Goal: Task Accomplishment & Management: Use online tool/utility

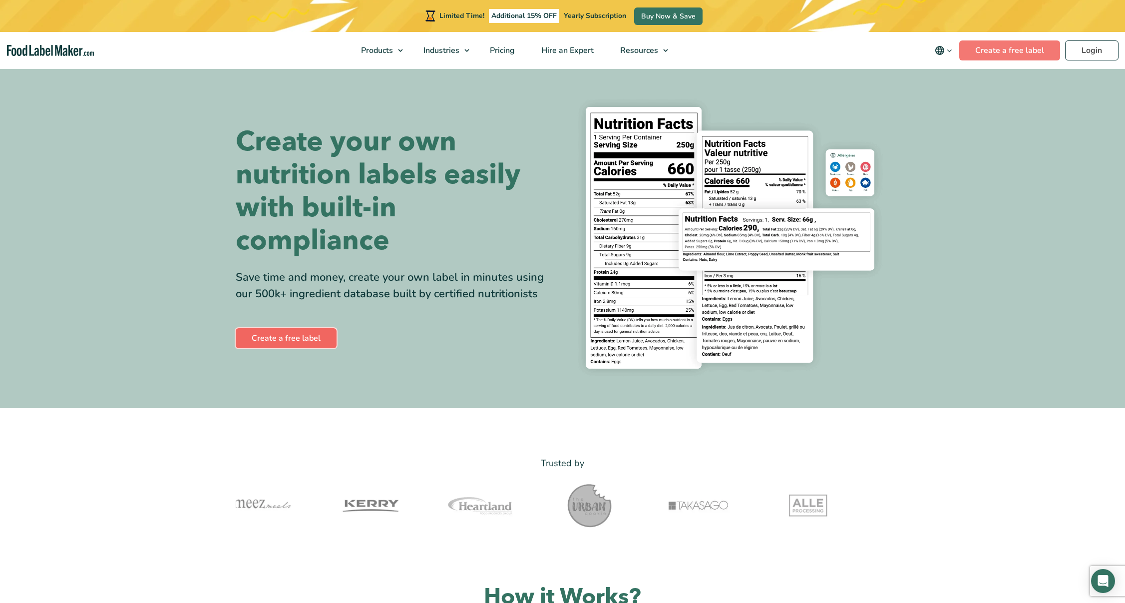
click at [292, 338] on link "Create a free label" at bounding box center [286, 338] width 101 height 20
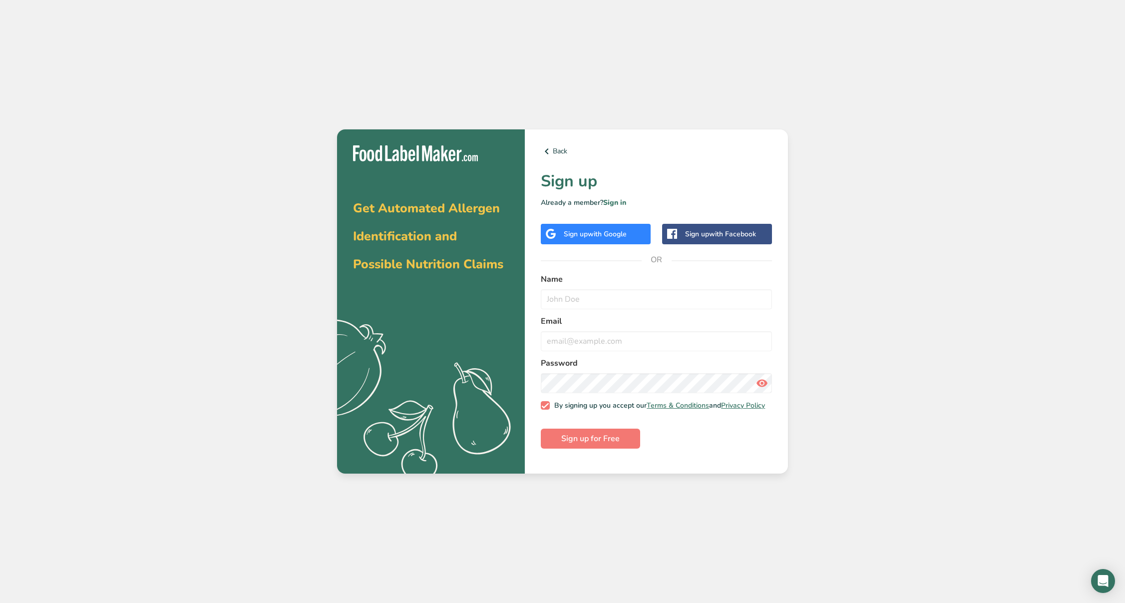
click at [591, 233] on span "with Google" at bounding box center [607, 233] width 39 height 9
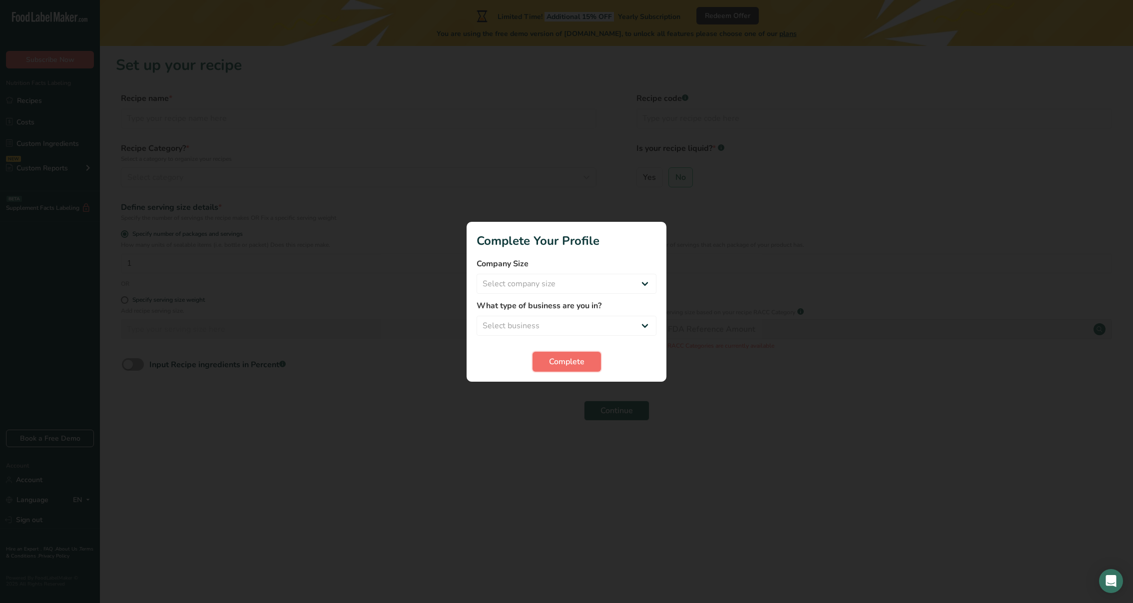
click at [585, 360] on button "Complete" at bounding box center [566, 362] width 68 height 20
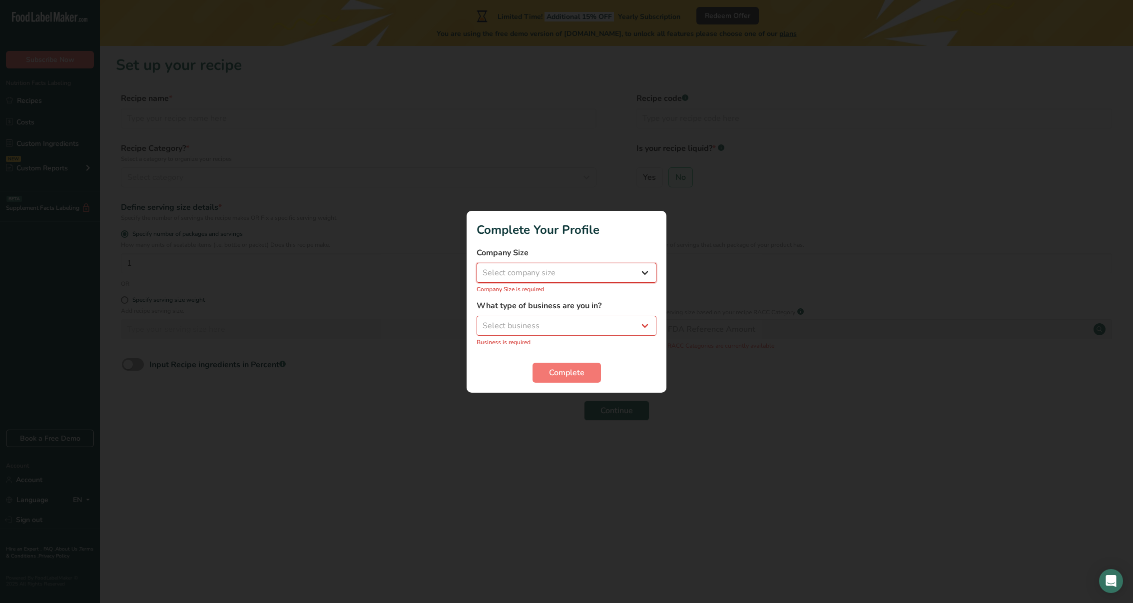
click at [477, 263] on select "Select company size Fewer than 10 Employees 10 to 50 Employees 51 to 500 Employ…" at bounding box center [567, 273] width 180 height 20
select select "1"
click option "Fewer than 10 Employees" at bounding box center [0, 0] width 0 height 0
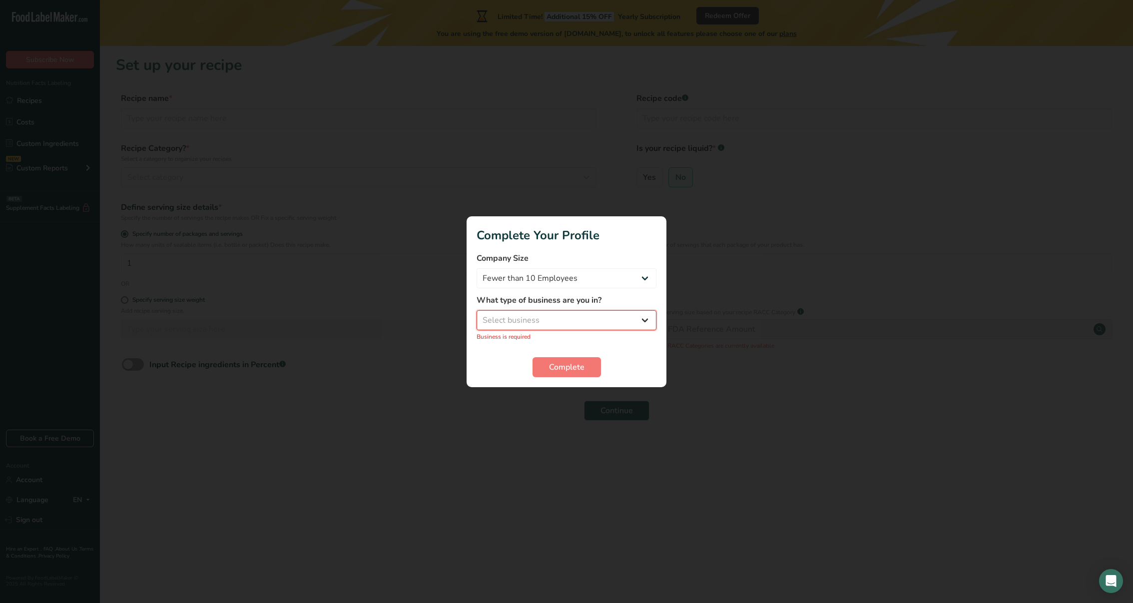
click at [477, 310] on select "Select business Packaged Food Manufacturer Restaurant & Cafe Bakery Meal Plans …" at bounding box center [567, 320] width 180 height 20
select select "8"
click option "Other" at bounding box center [0, 0] width 0 height 0
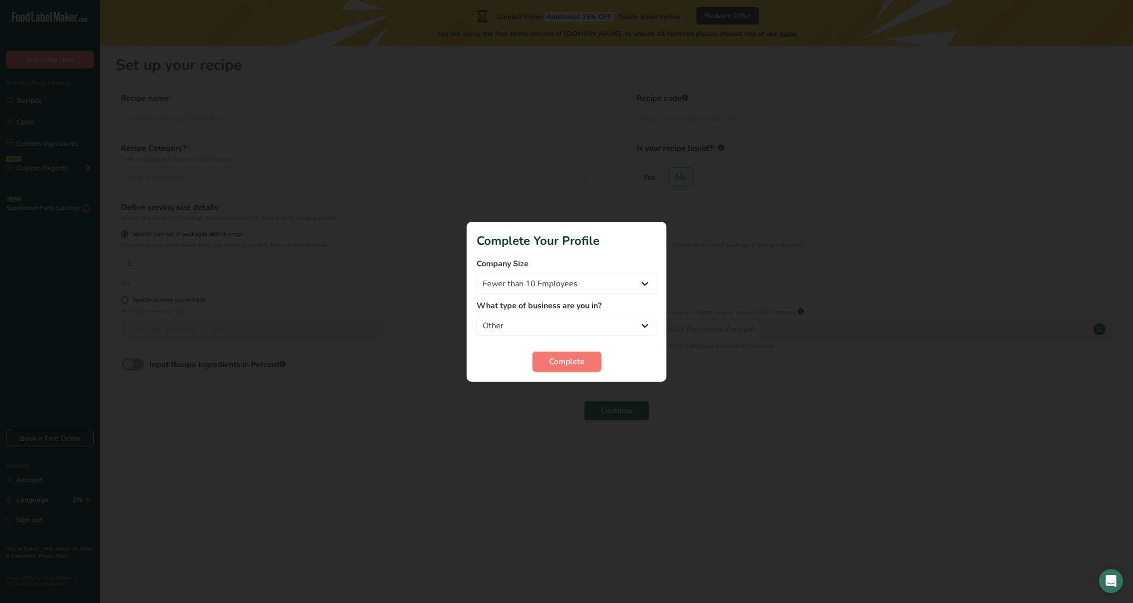
click at [549, 364] on span "Complete" at bounding box center [566, 362] width 35 height 12
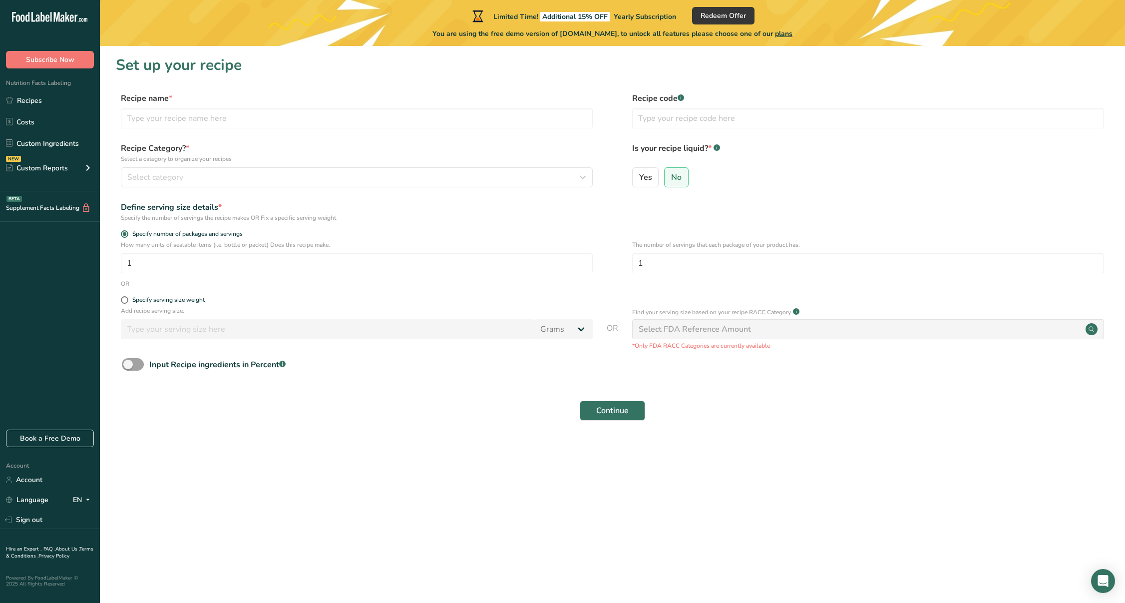
click at [42, 20] on icon ".a-20{fill:#fff;}" at bounding box center [60, 19] width 97 height 15
click at [49, 145] on link "Custom Ingredients" at bounding box center [50, 143] width 100 height 19
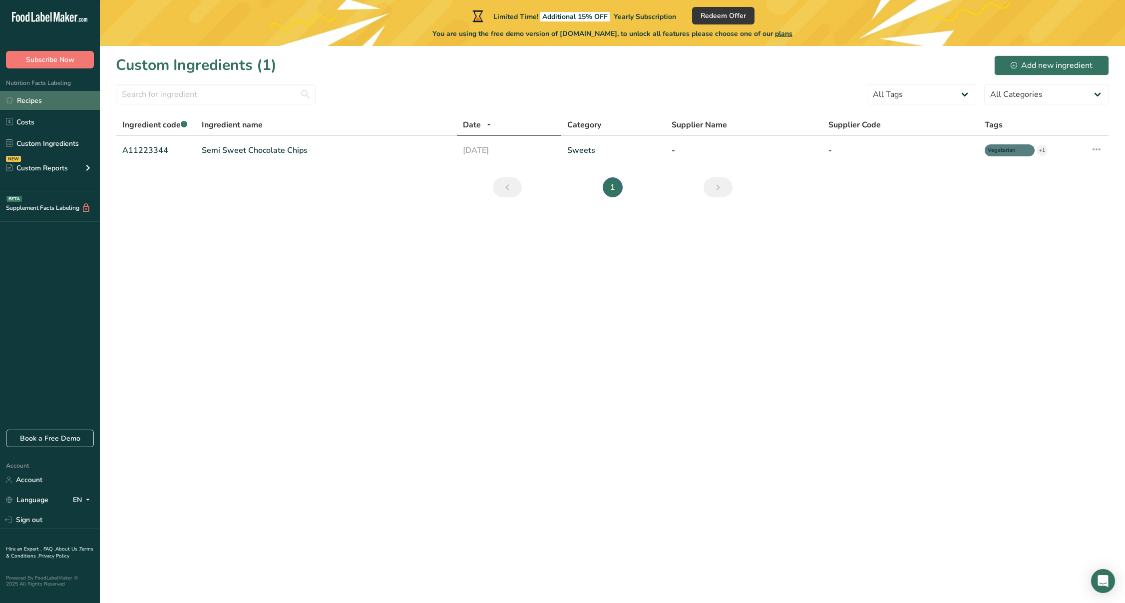
click at [43, 103] on link "Recipes" at bounding box center [50, 100] width 100 height 19
